Goal: Information Seeking & Learning: Learn about a topic

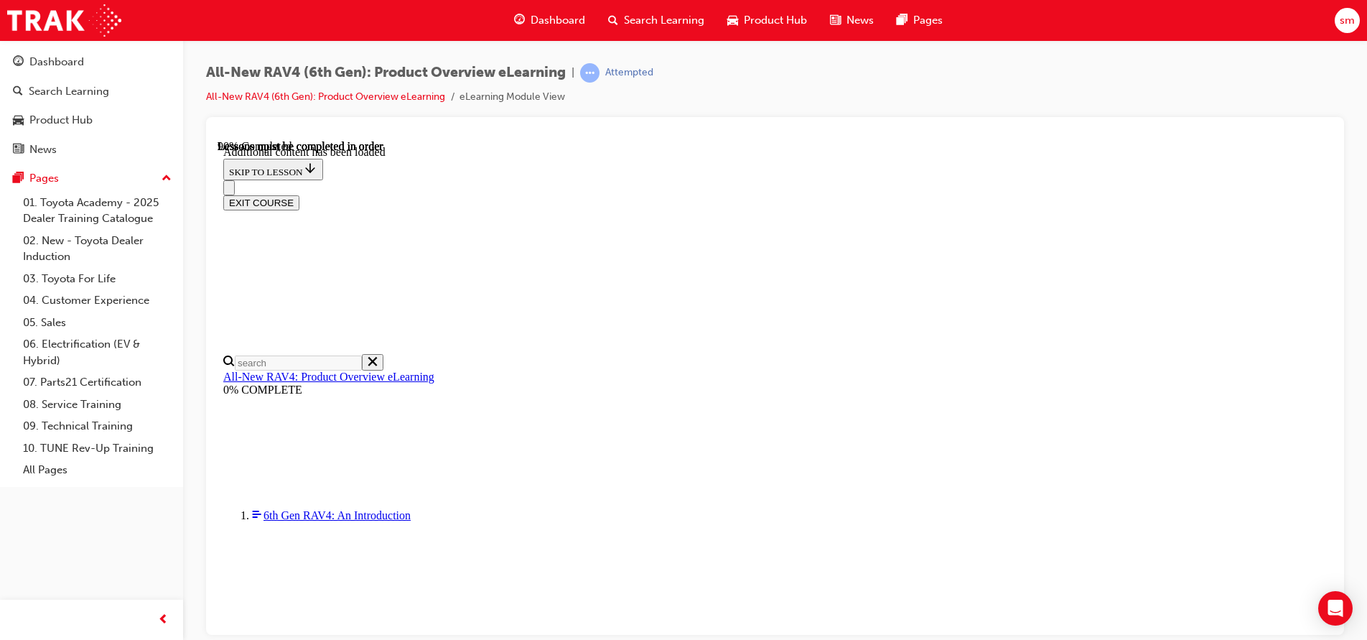
scroll to position [2131, 0]
drag, startPoint x: 839, startPoint y: 531, endPoint x: 814, endPoint y: 544, distance: 28.3
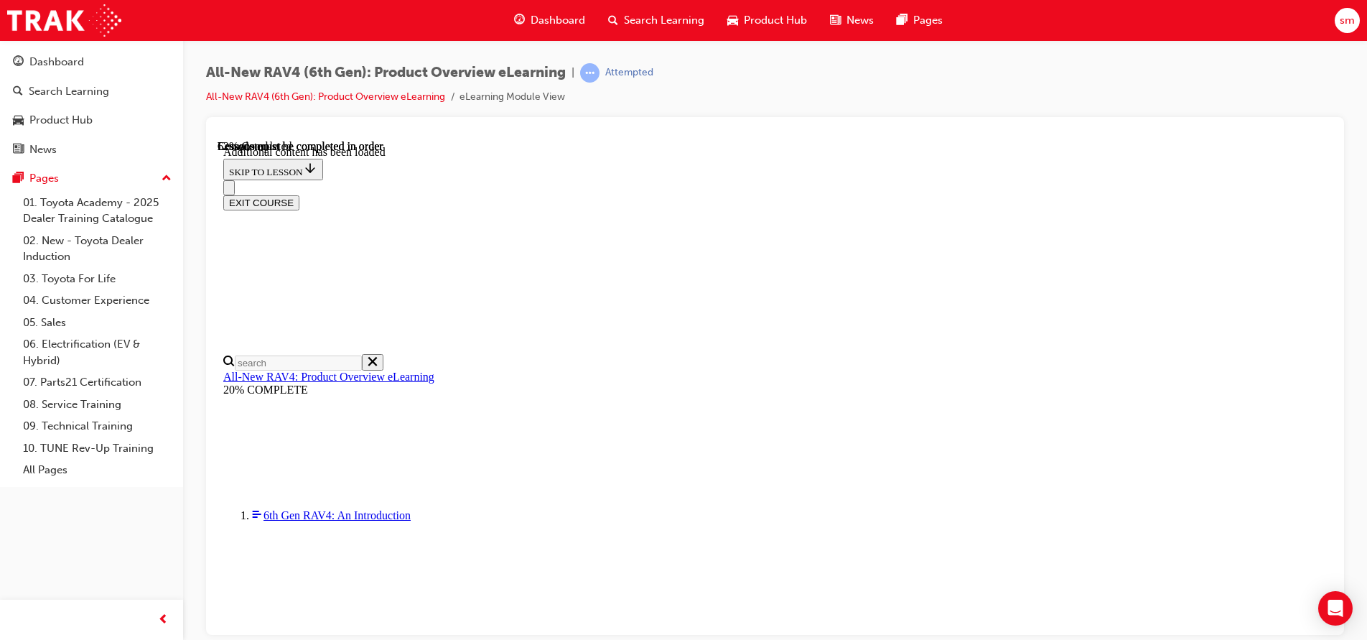
scroll to position [1510, 0]
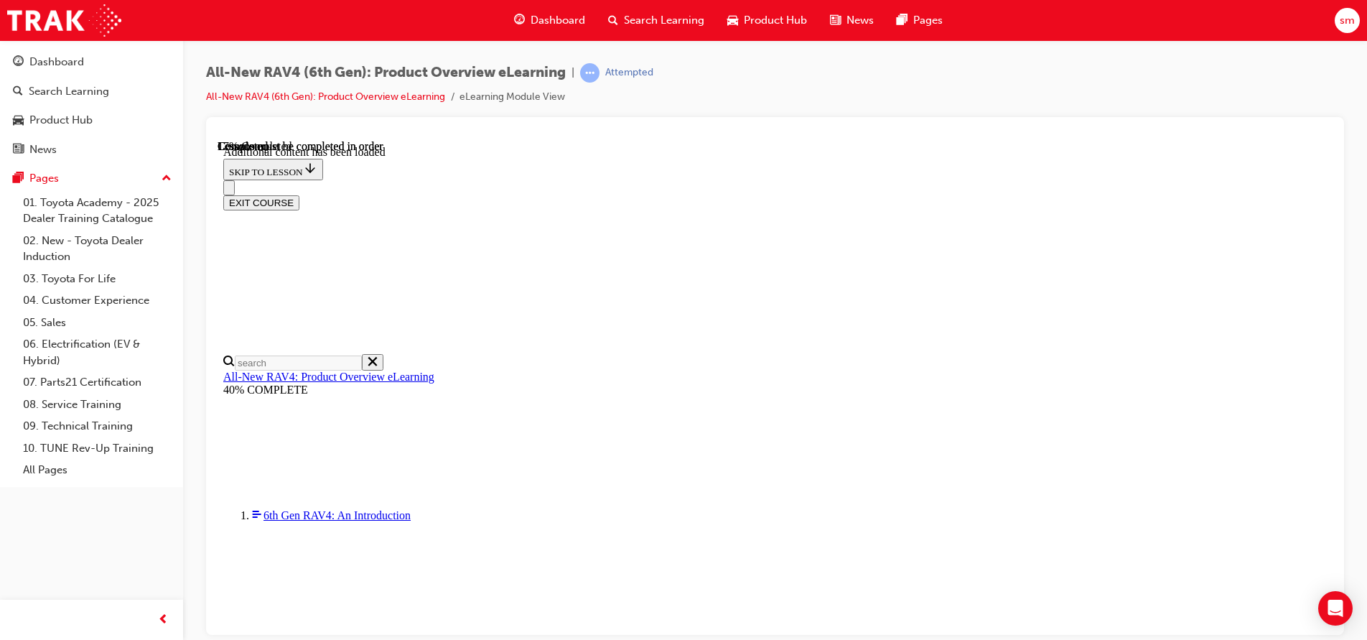
scroll to position [50, 0]
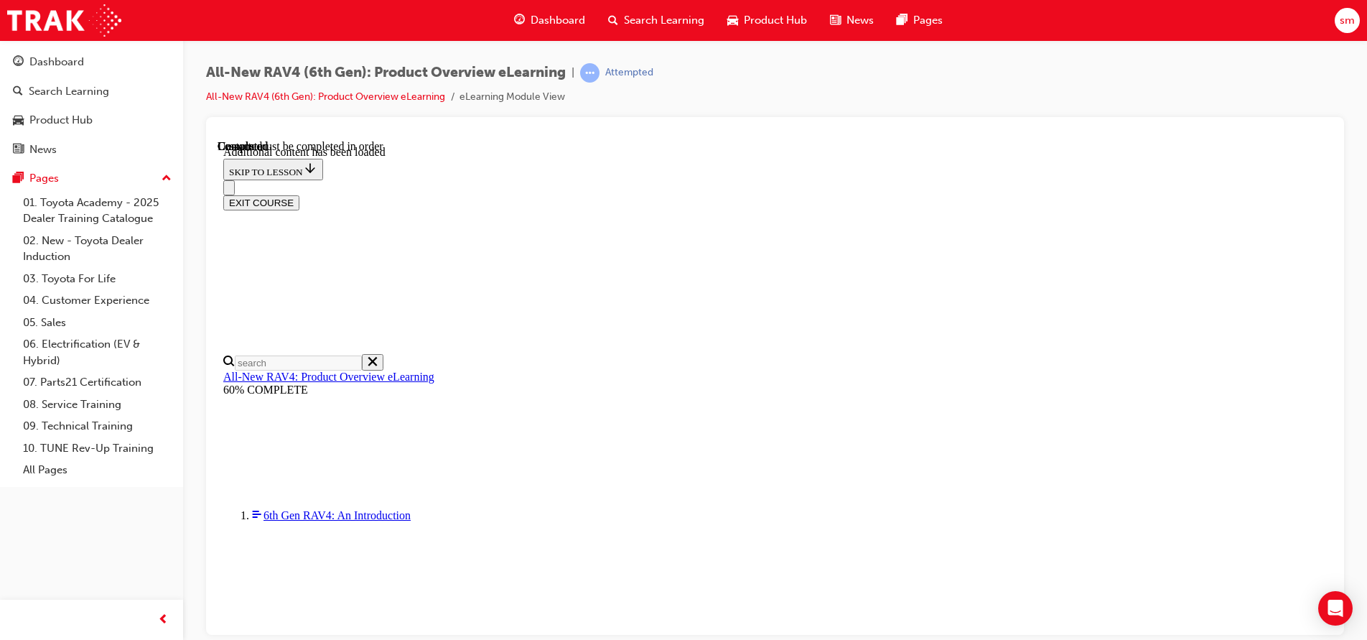
radio input "true"
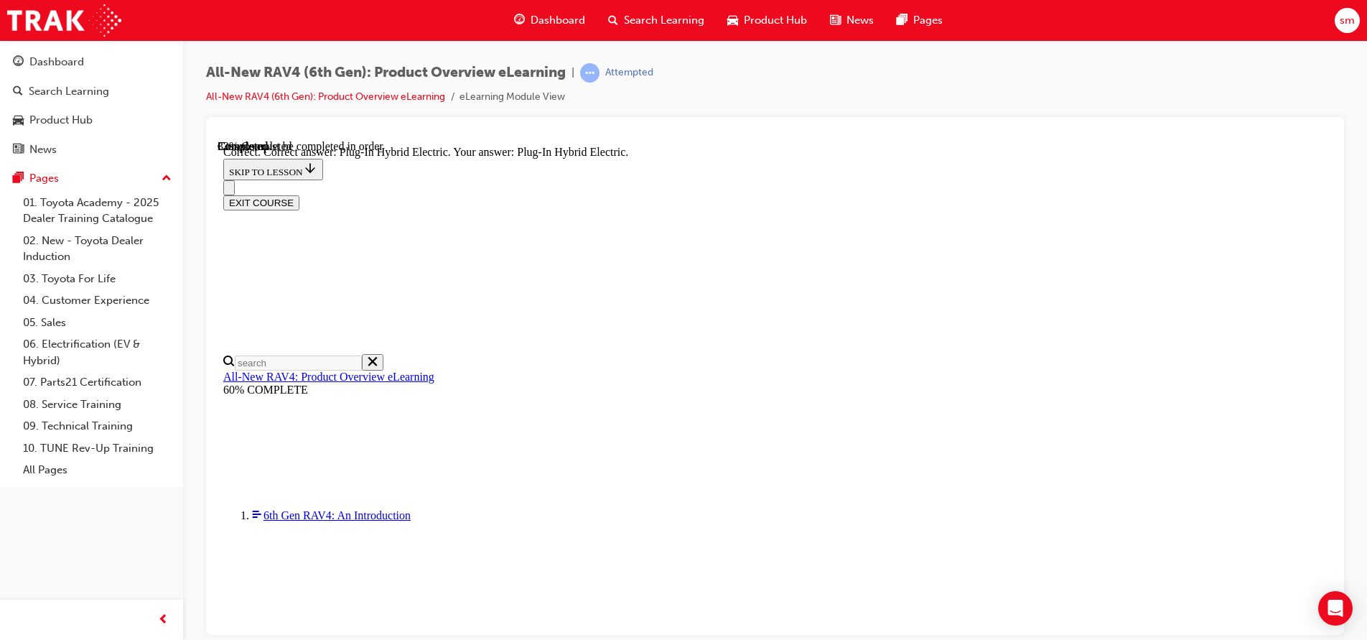
radio input "true"
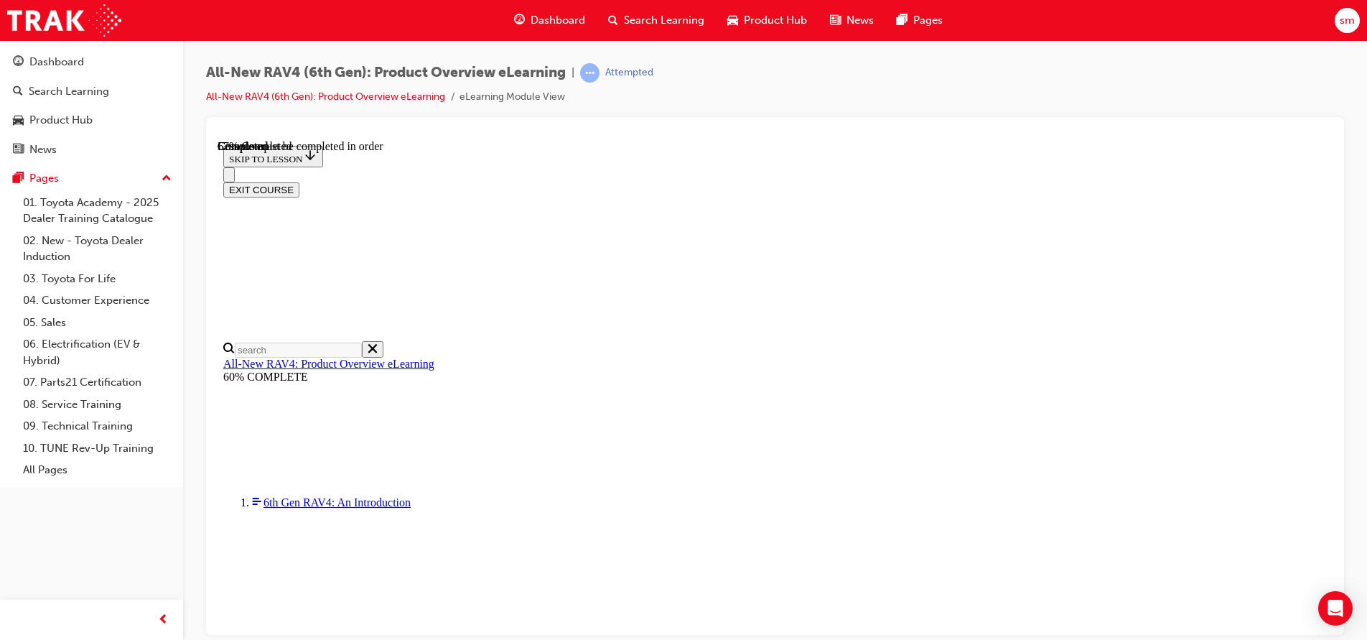
scroll to position [431, 0]
checkbox input "true"
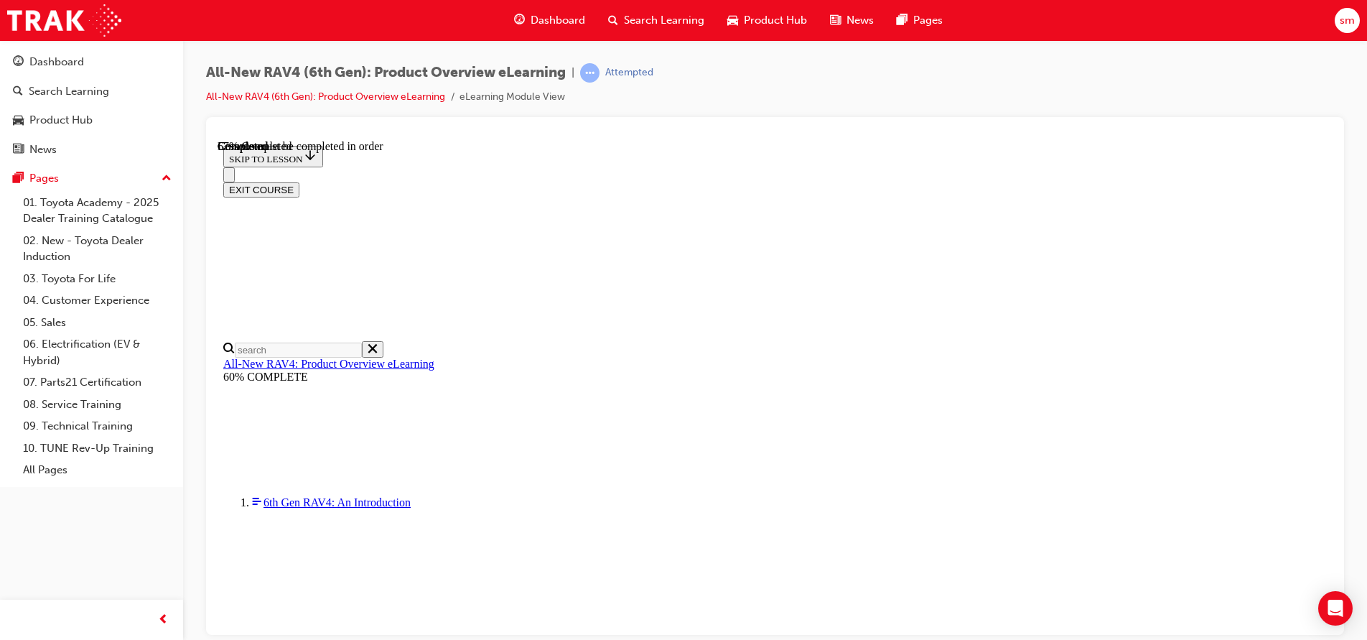
checkbox input "true"
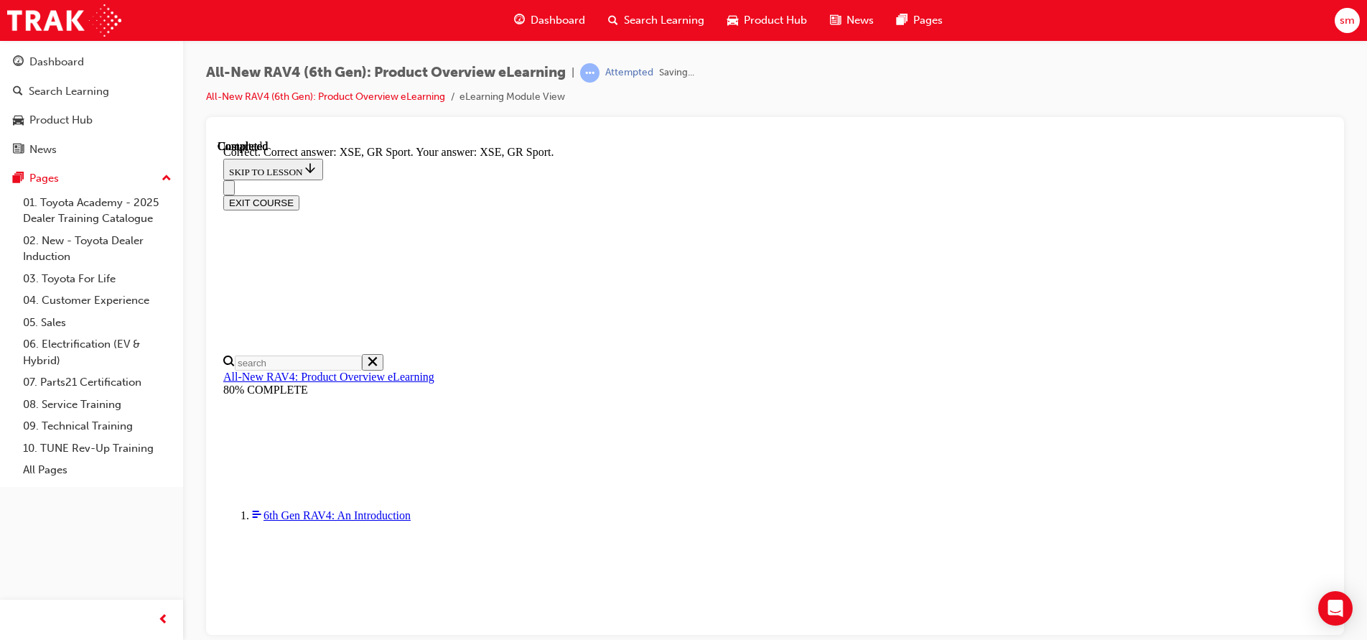
scroll to position [577, 0]
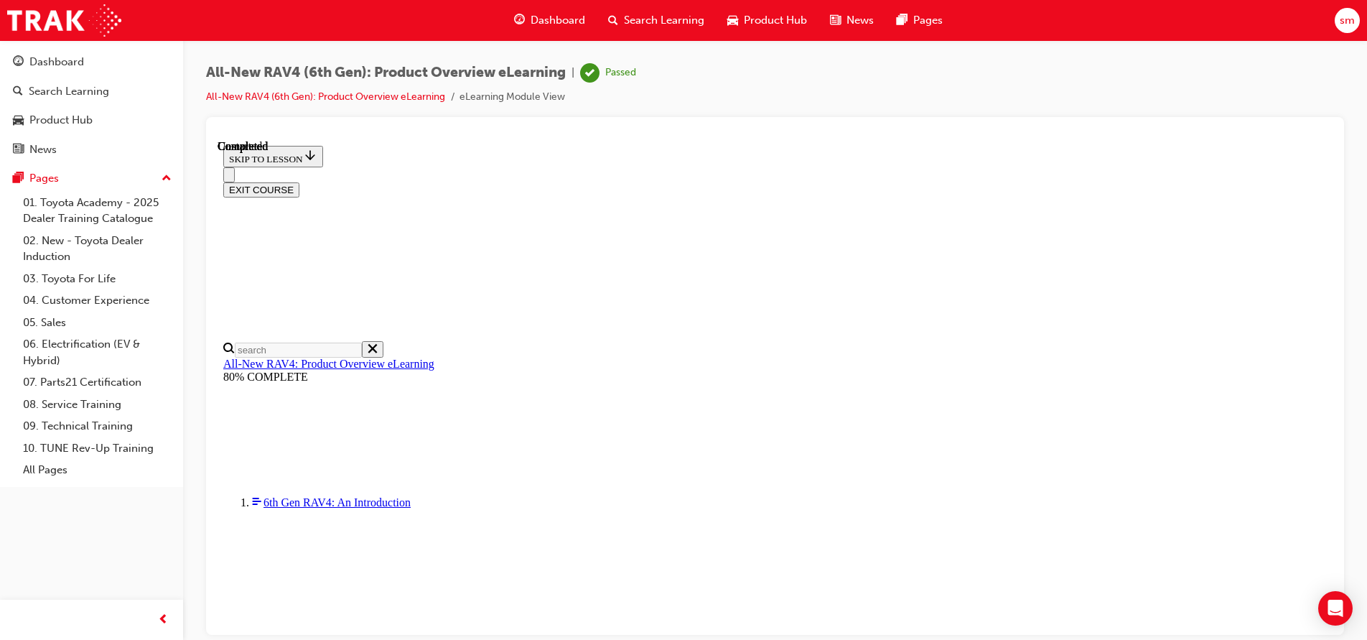
scroll to position [295, 0]
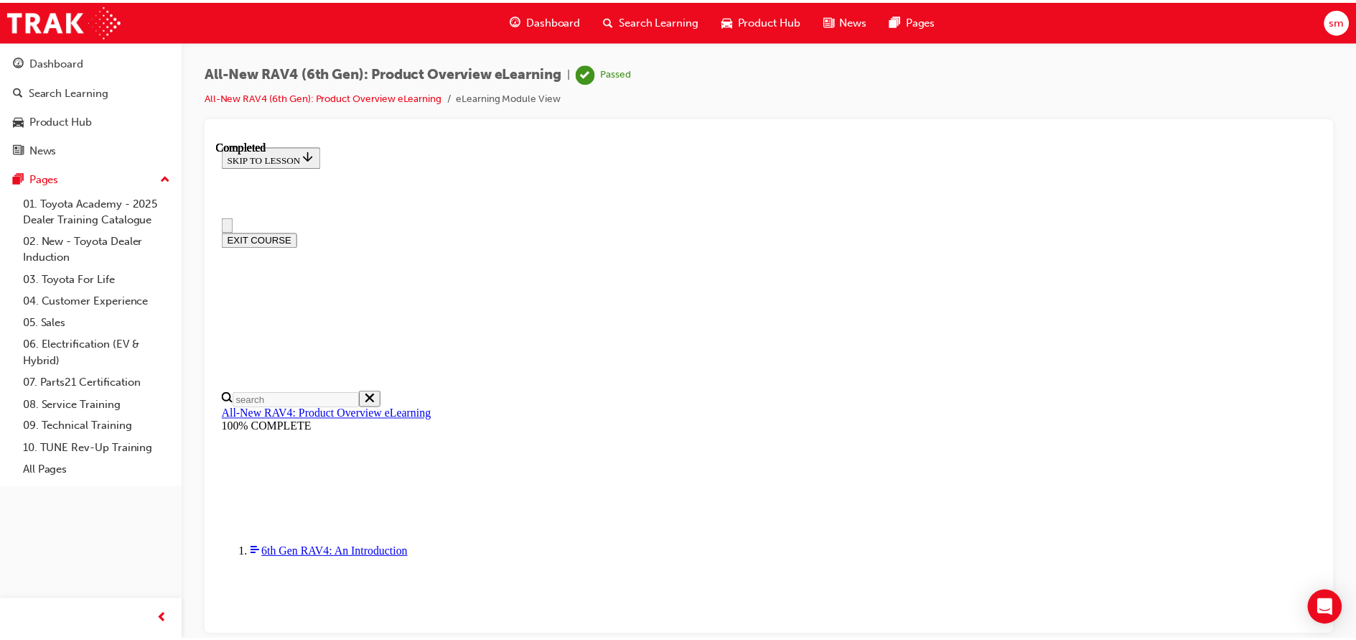
scroll to position [0, 0]
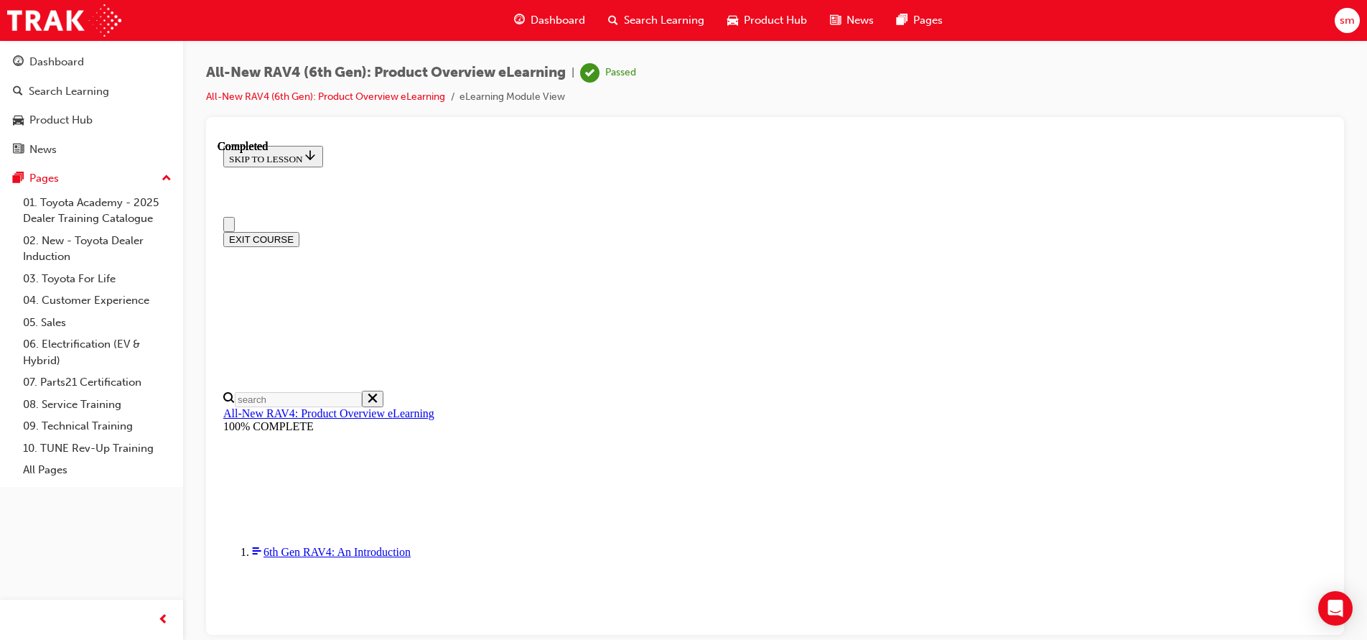
click at [299, 231] on button "EXIT COURSE" at bounding box center [261, 238] width 76 height 15
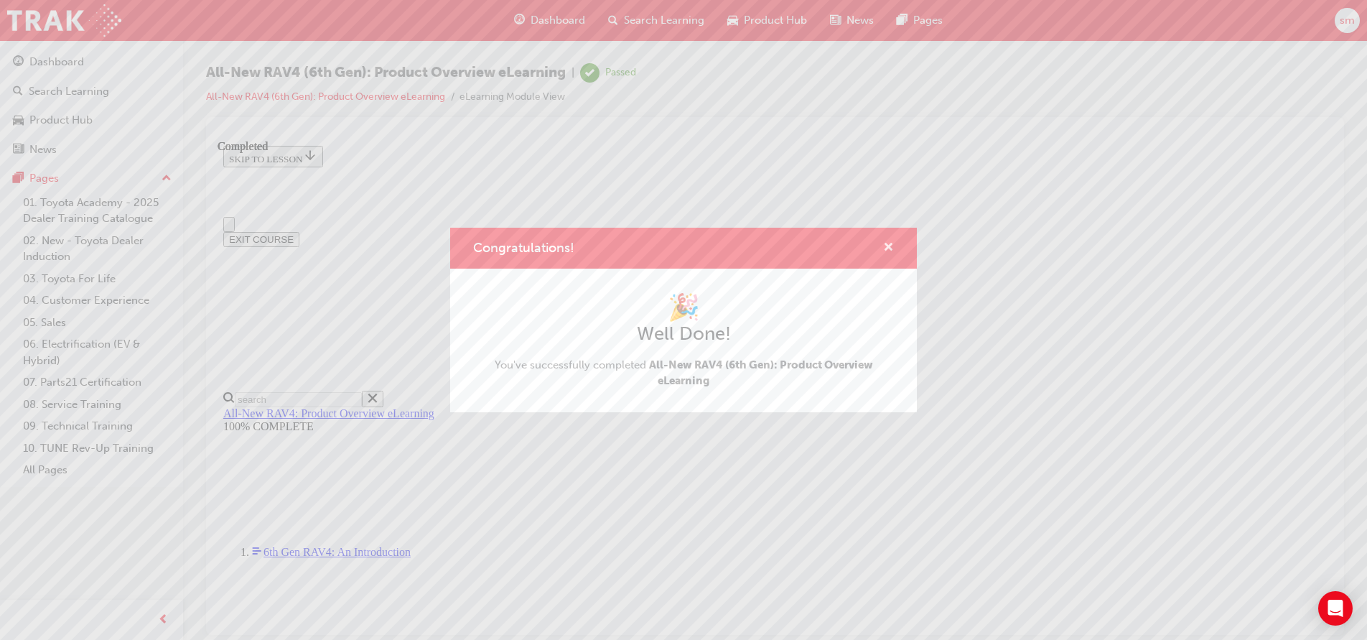
click at [888, 242] on span "cross-icon" at bounding box center [888, 248] width 11 height 13
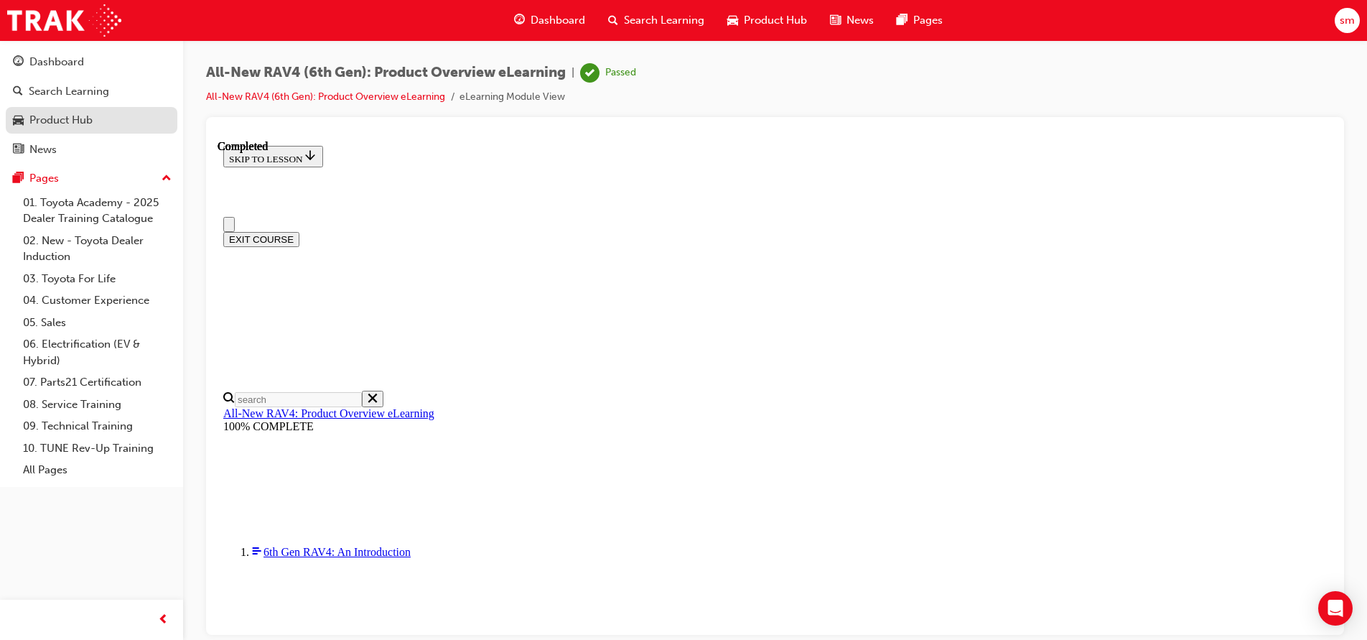
click at [82, 116] on div "Product Hub" at bounding box center [60, 120] width 63 height 17
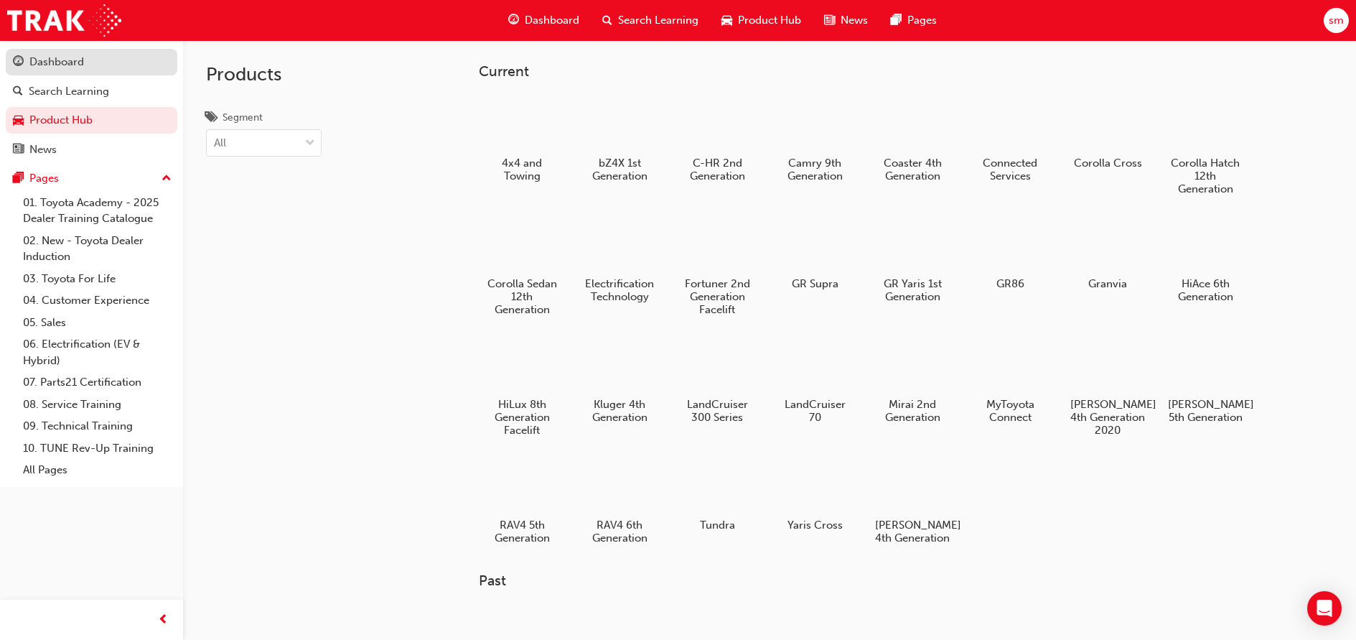
click at [91, 68] on div "Dashboard" at bounding box center [91, 62] width 157 height 18
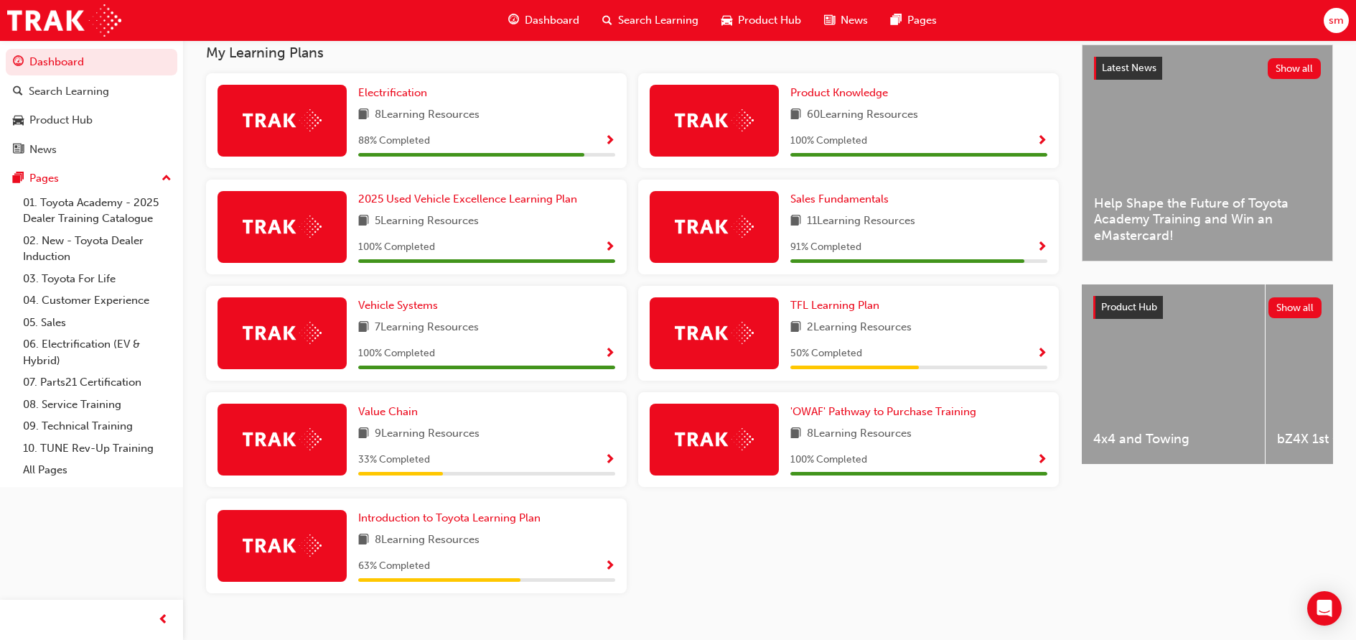
scroll to position [350, 0]
